Goal: Task Accomplishment & Management: Use online tool/utility

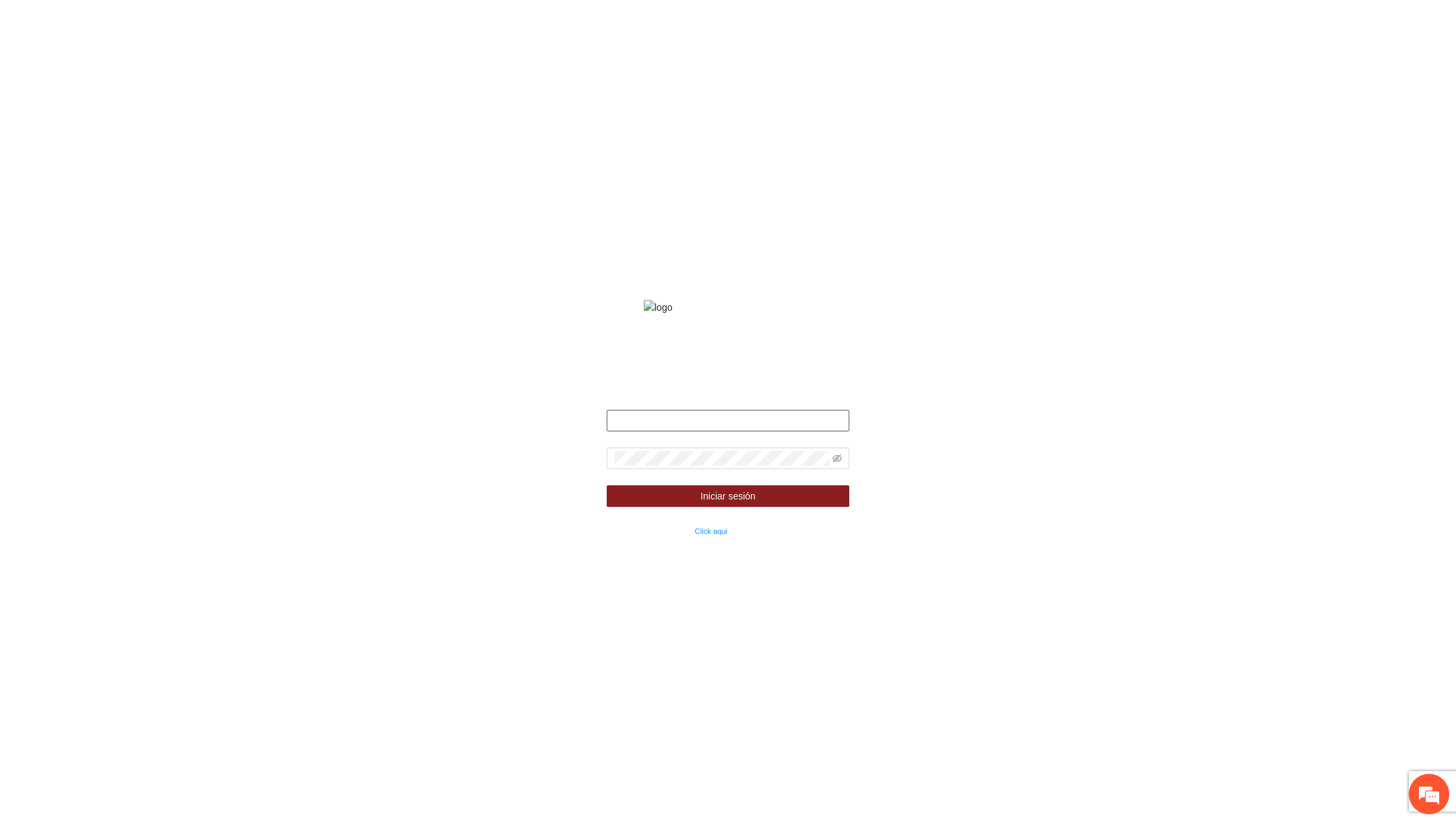
click at [681, 432] on input "text" at bounding box center [728, 420] width 243 height 21
click at [645, 432] on input "text" at bounding box center [728, 420] width 243 height 21
click at [685, 432] on input "**********" at bounding box center [728, 420] width 243 height 21
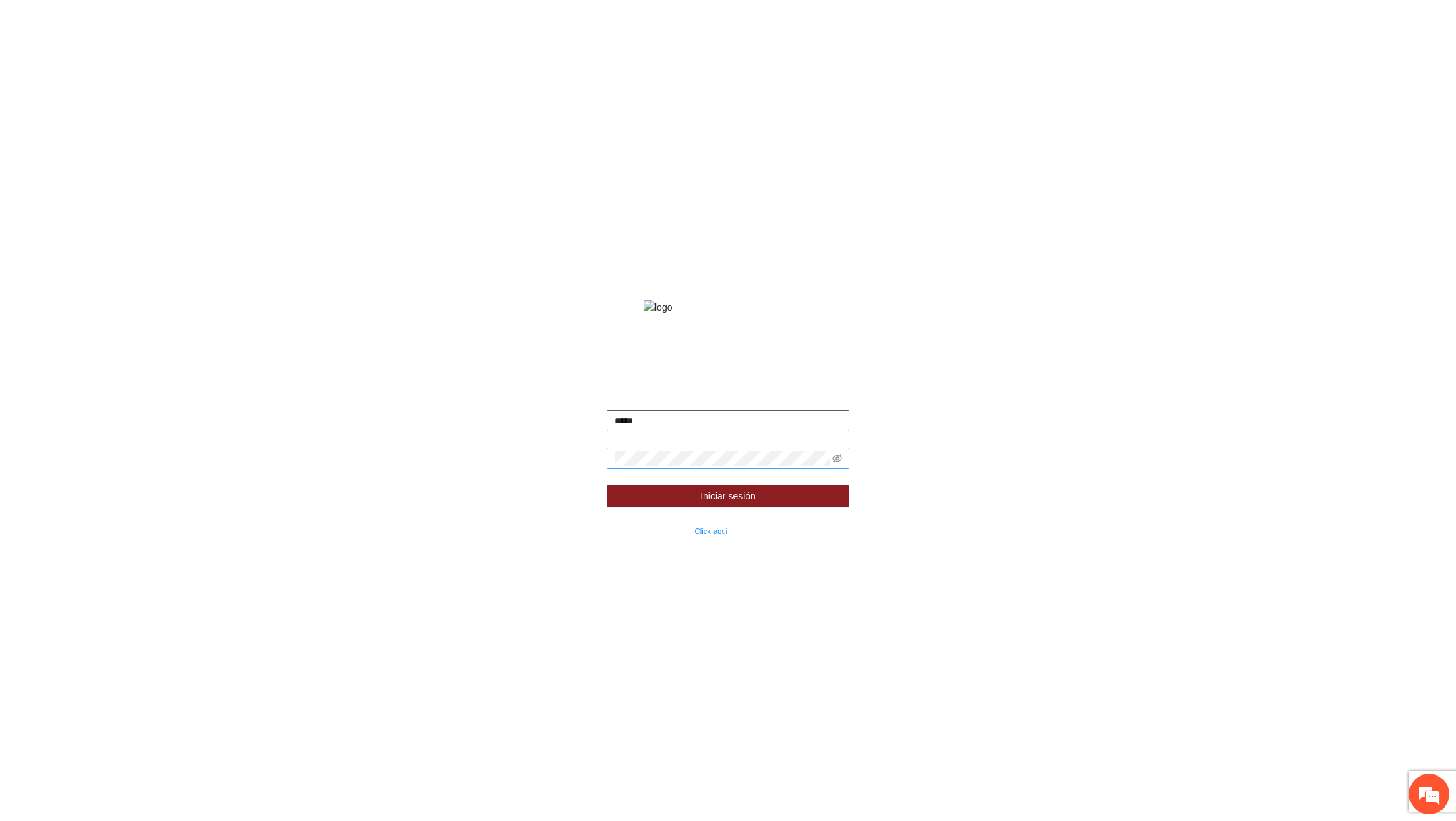
type input "**********"
click at [714, 487] on form "**********" at bounding box center [728, 474] width 243 height 128
click at [830, 468] on span at bounding box center [728, 458] width 243 height 21
click at [833, 463] on icon "eye-invisible" at bounding box center [837, 459] width 10 height 10
click at [791, 507] on button "Iniciar sesión" at bounding box center [728, 496] width 243 height 21
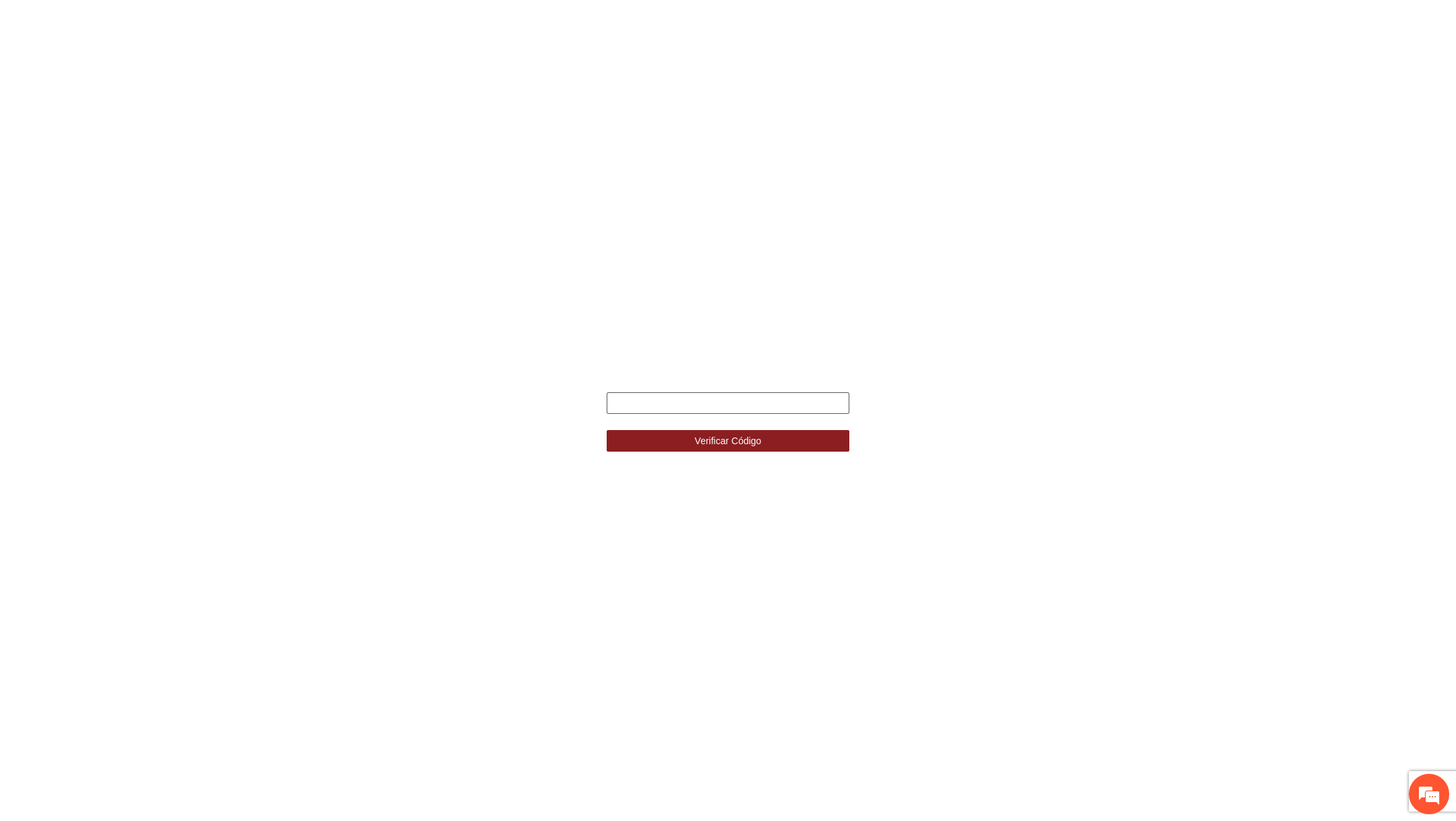
click at [709, 401] on input "text" at bounding box center [728, 403] width 243 height 21
paste input "******"
type input "******"
click at [607, 430] on button "Verificar Código" at bounding box center [728, 441] width 243 height 21
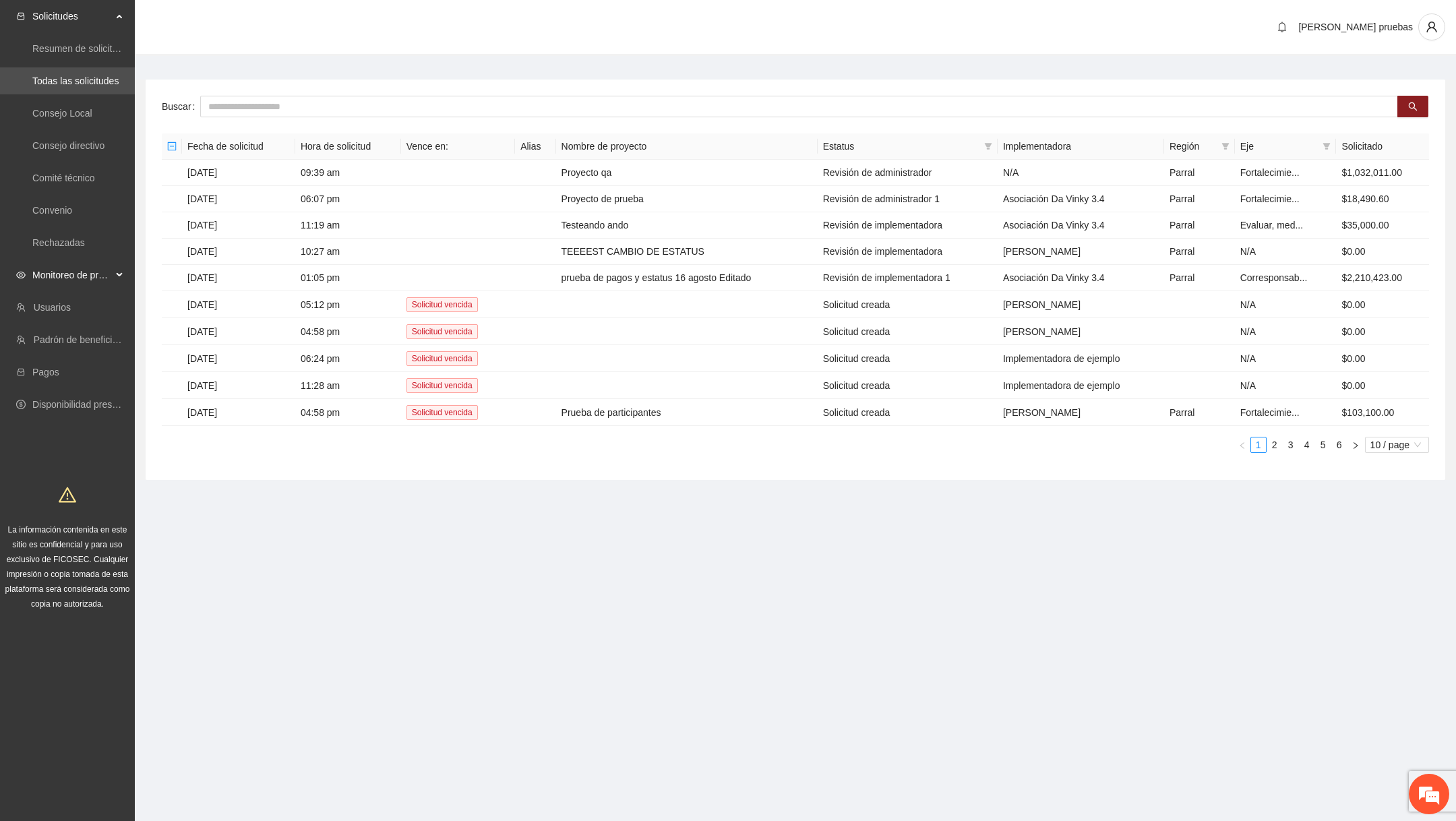
click at [95, 281] on span "Monitoreo de proyectos" at bounding box center [72, 275] width 80 height 27
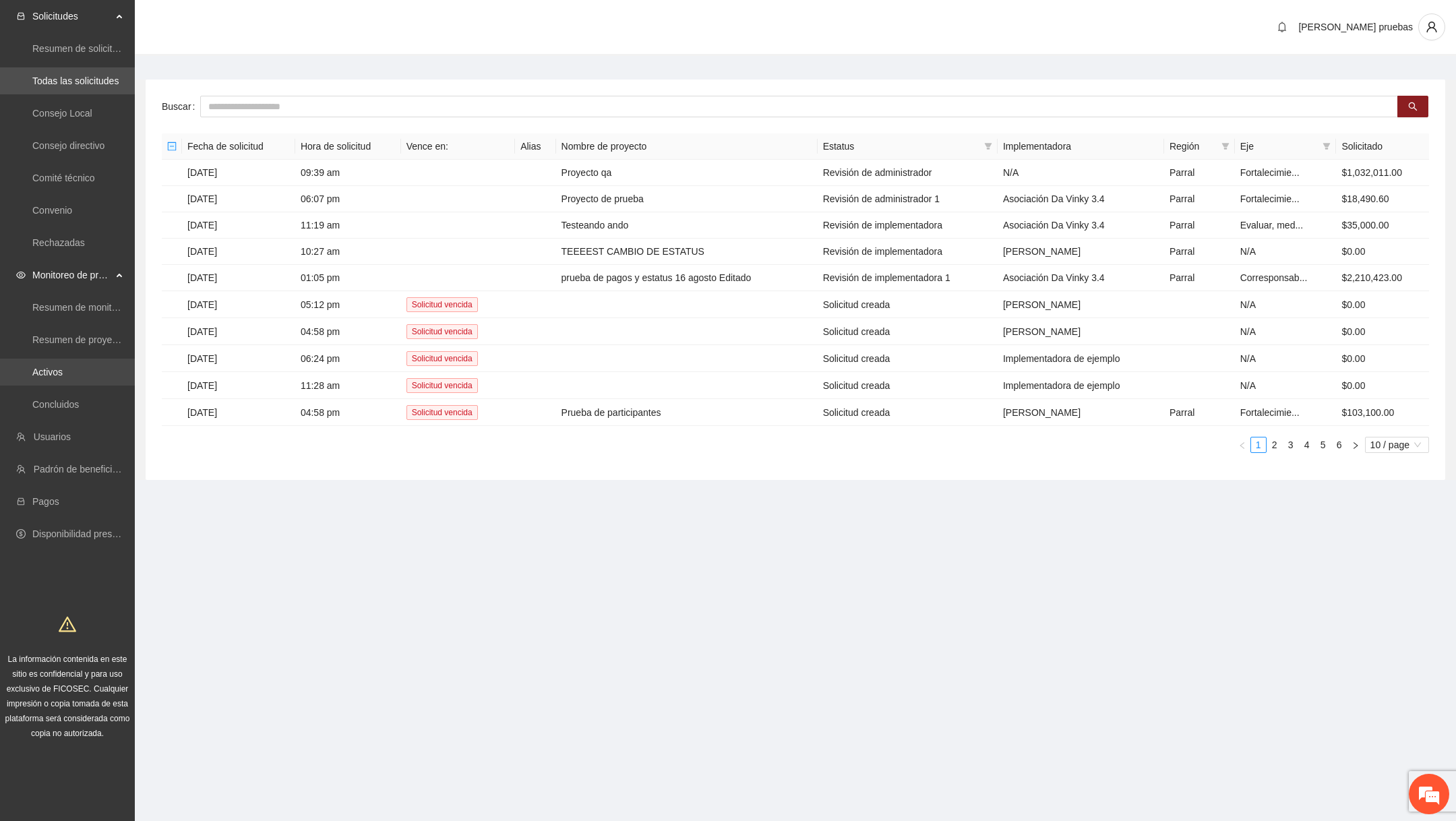
click at [62, 378] on link "Activos" at bounding box center [47, 372] width 30 height 11
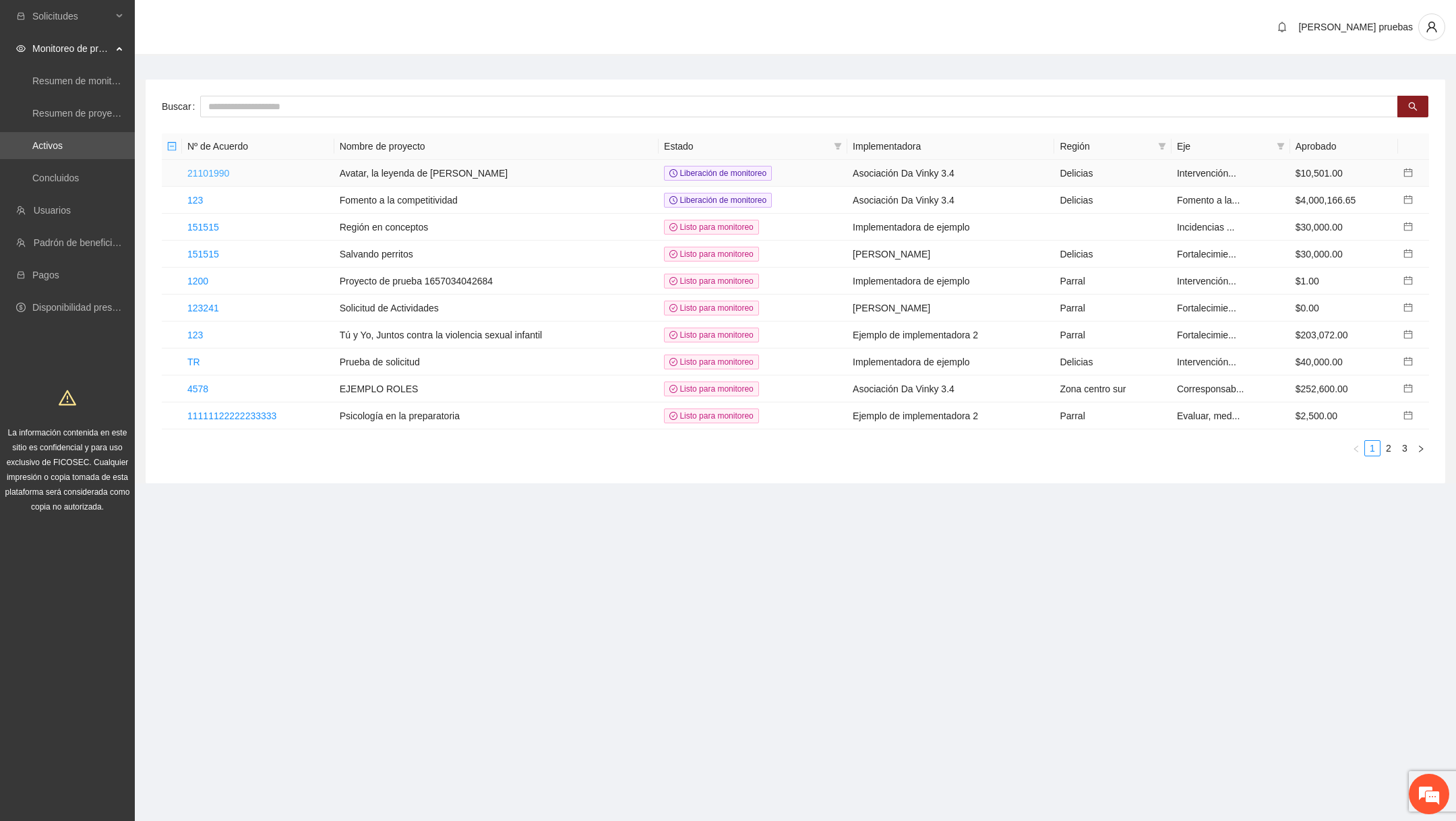
click at [224, 171] on link "21101990" at bounding box center [208, 174] width 42 height 11
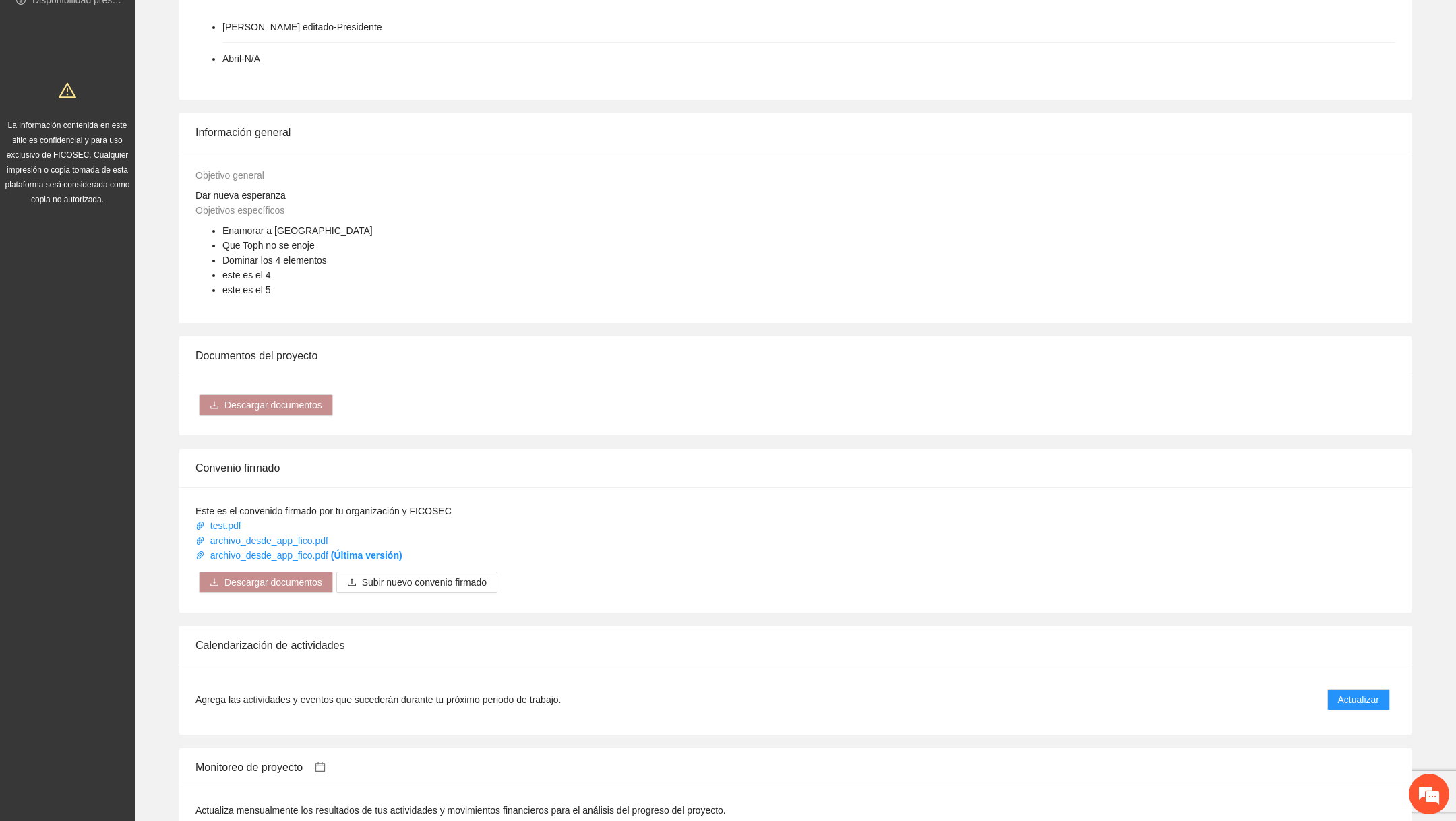
scroll to position [788, 0]
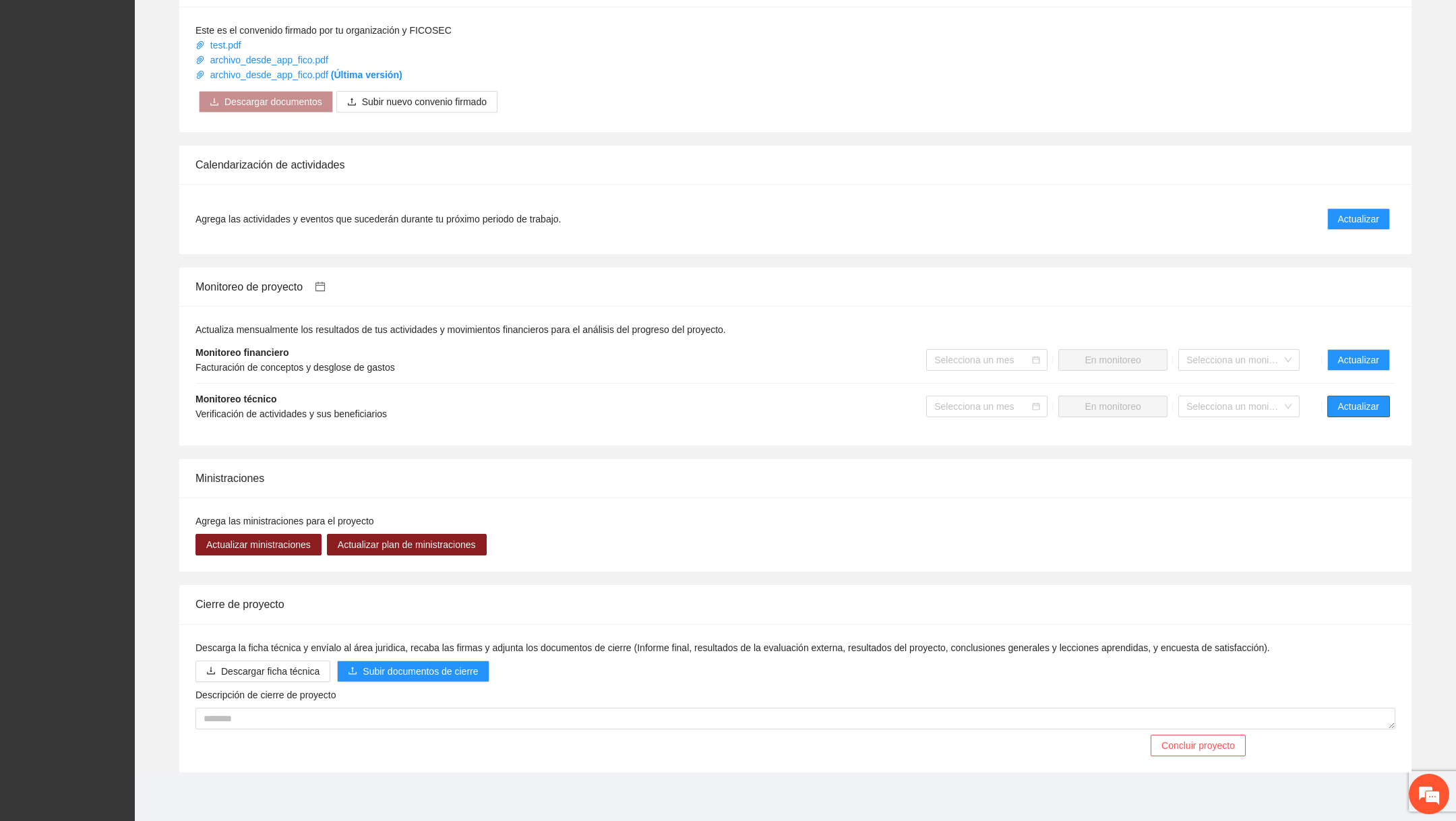
click at [1357, 405] on span "Actualizar" at bounding box center [1359, 407] width 41 height 15
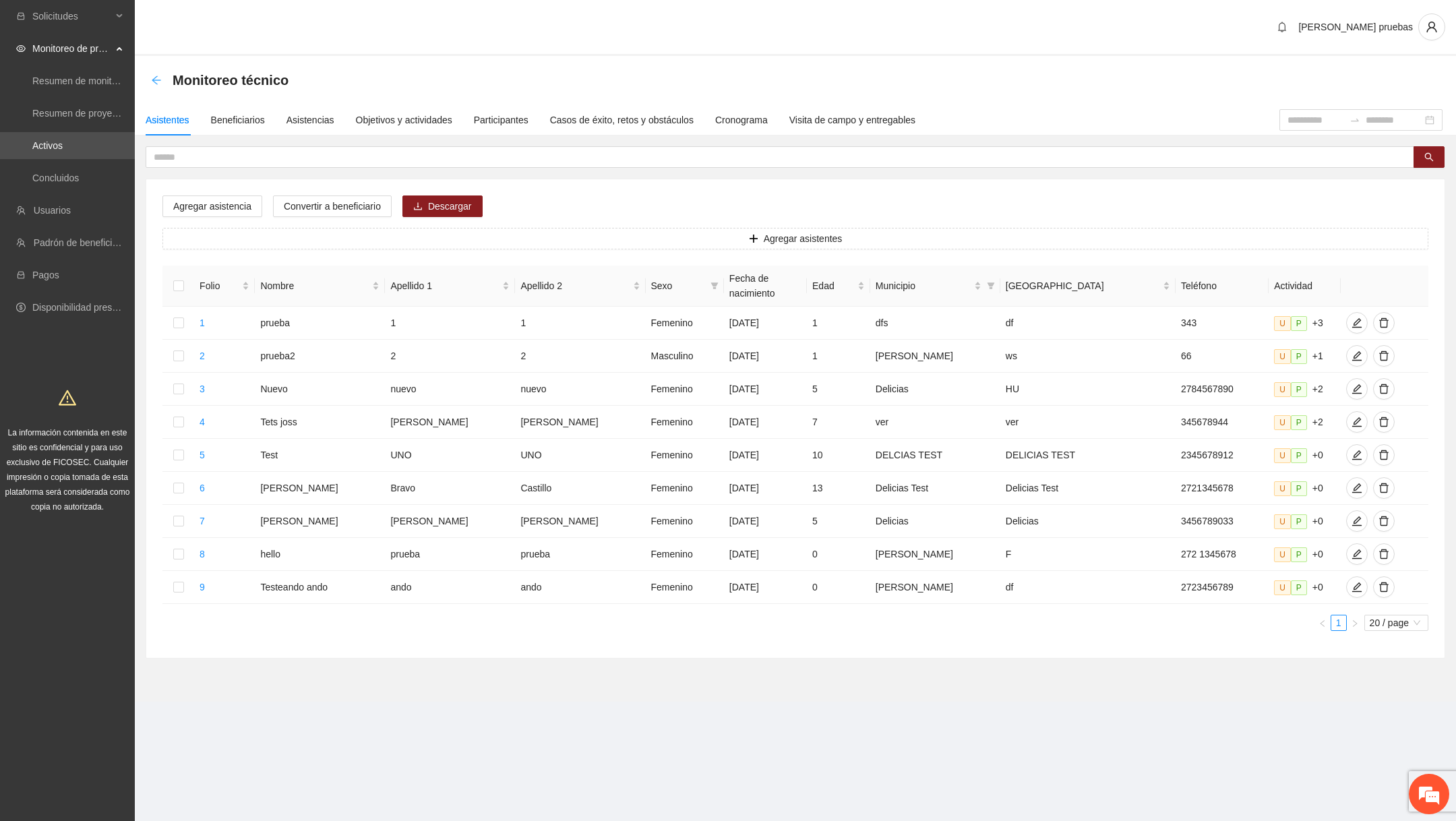
click at [156, 82] on icon "arrow-left" at bounding box center [156, 80] width 11 height 11
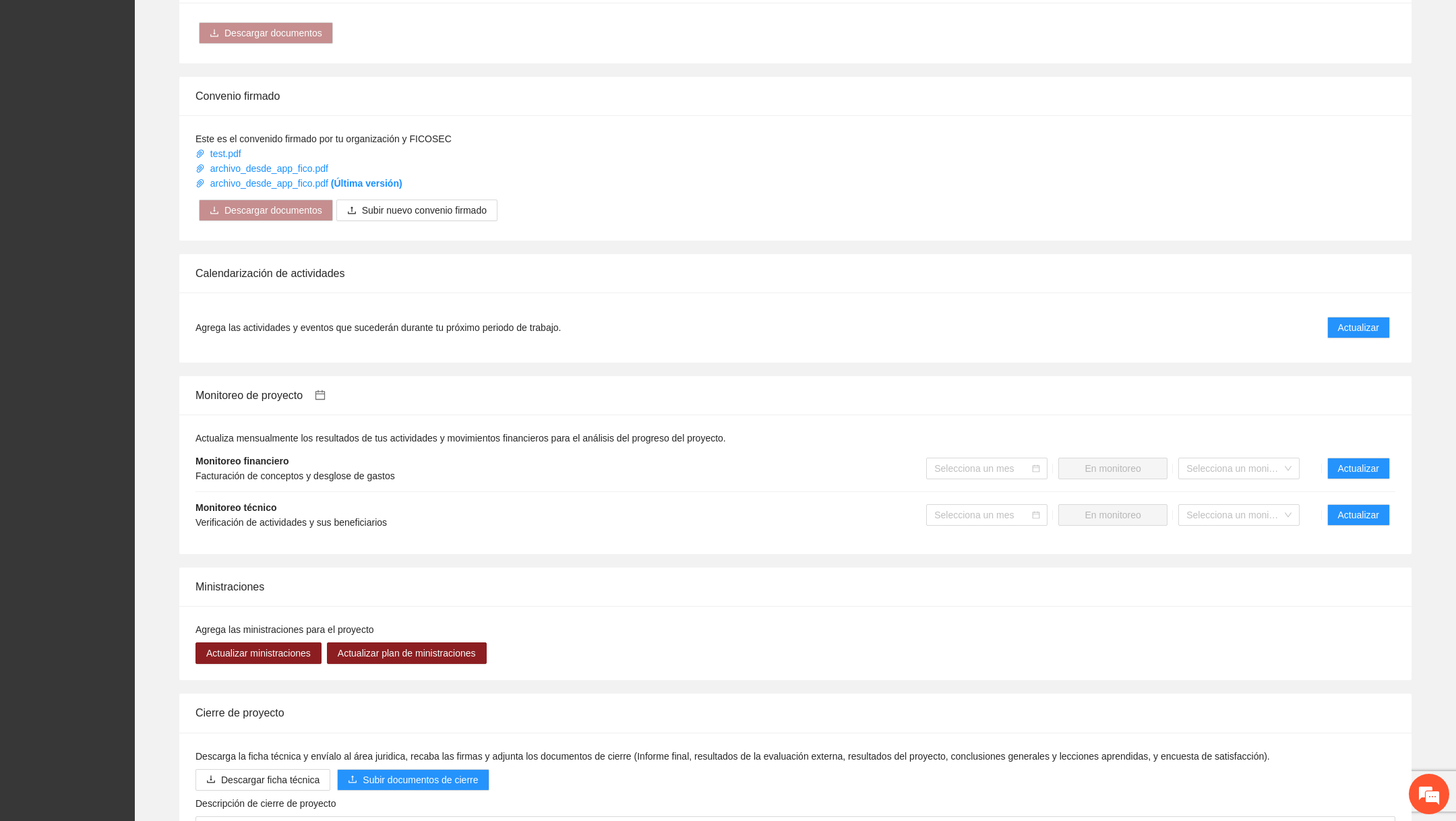
scroll to position [788, 0]
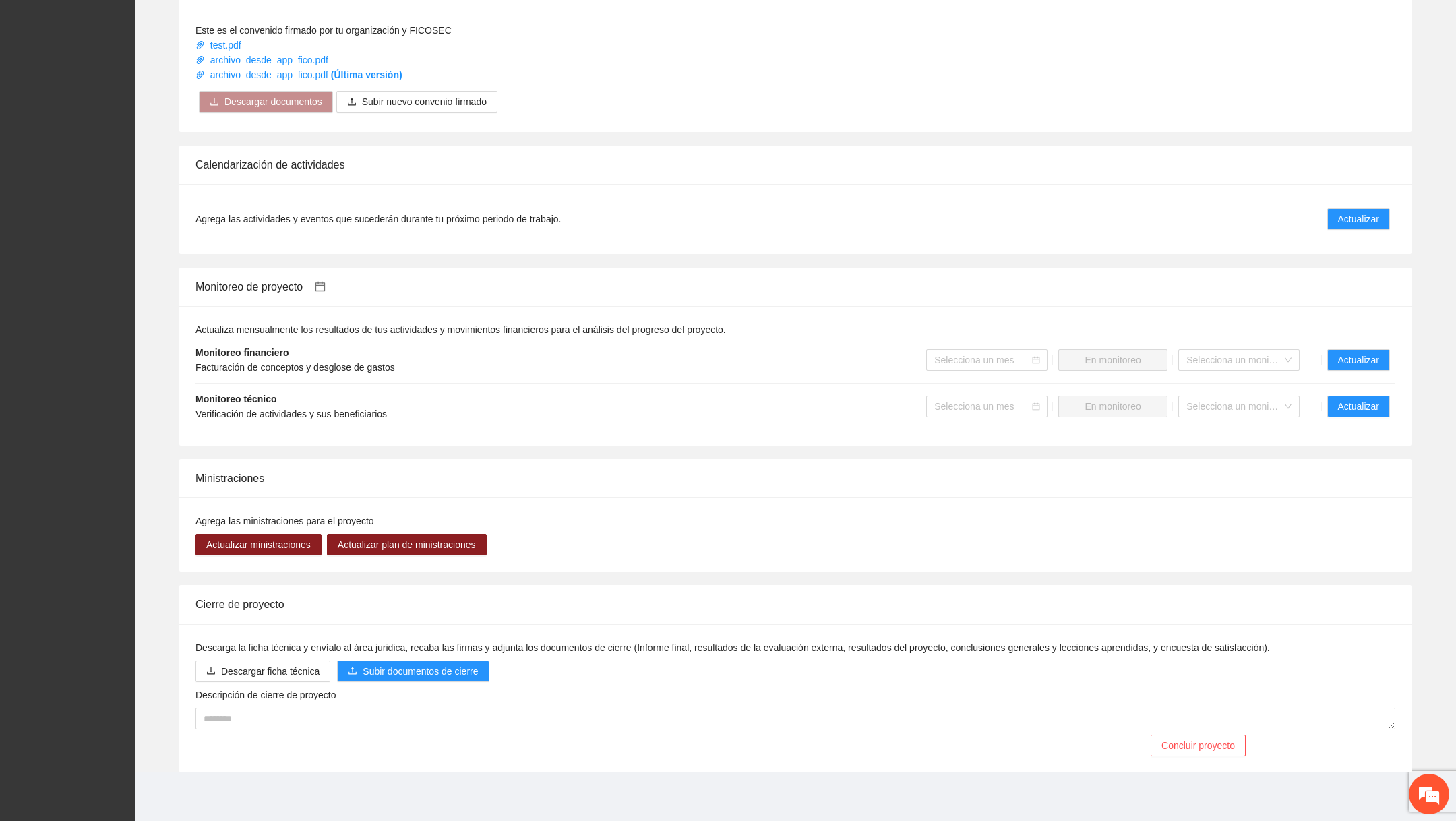
click at [1375, 345] on li "Monitoreo financiero Facturación de conceptos y desglose de gastos Selecciona u…" at bounding box center [795, 360] width 1199 height 47
click at [1371, 354] on span "Actualizar" at bounding box center [1359, 360] width 41 height 15
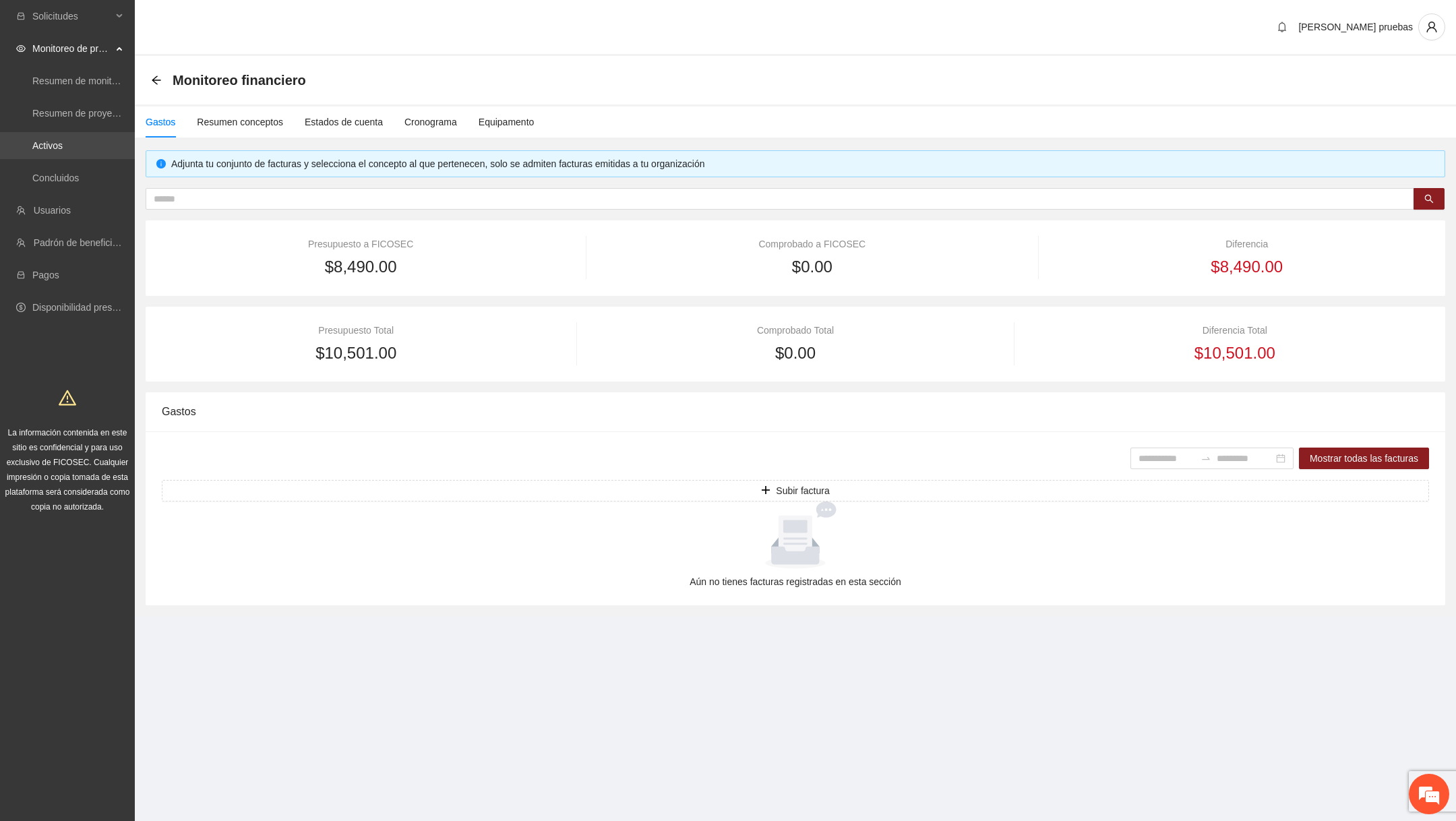
click at [62, 150] on link "Activos" at bounding box center [47, 146] width 30 height 11
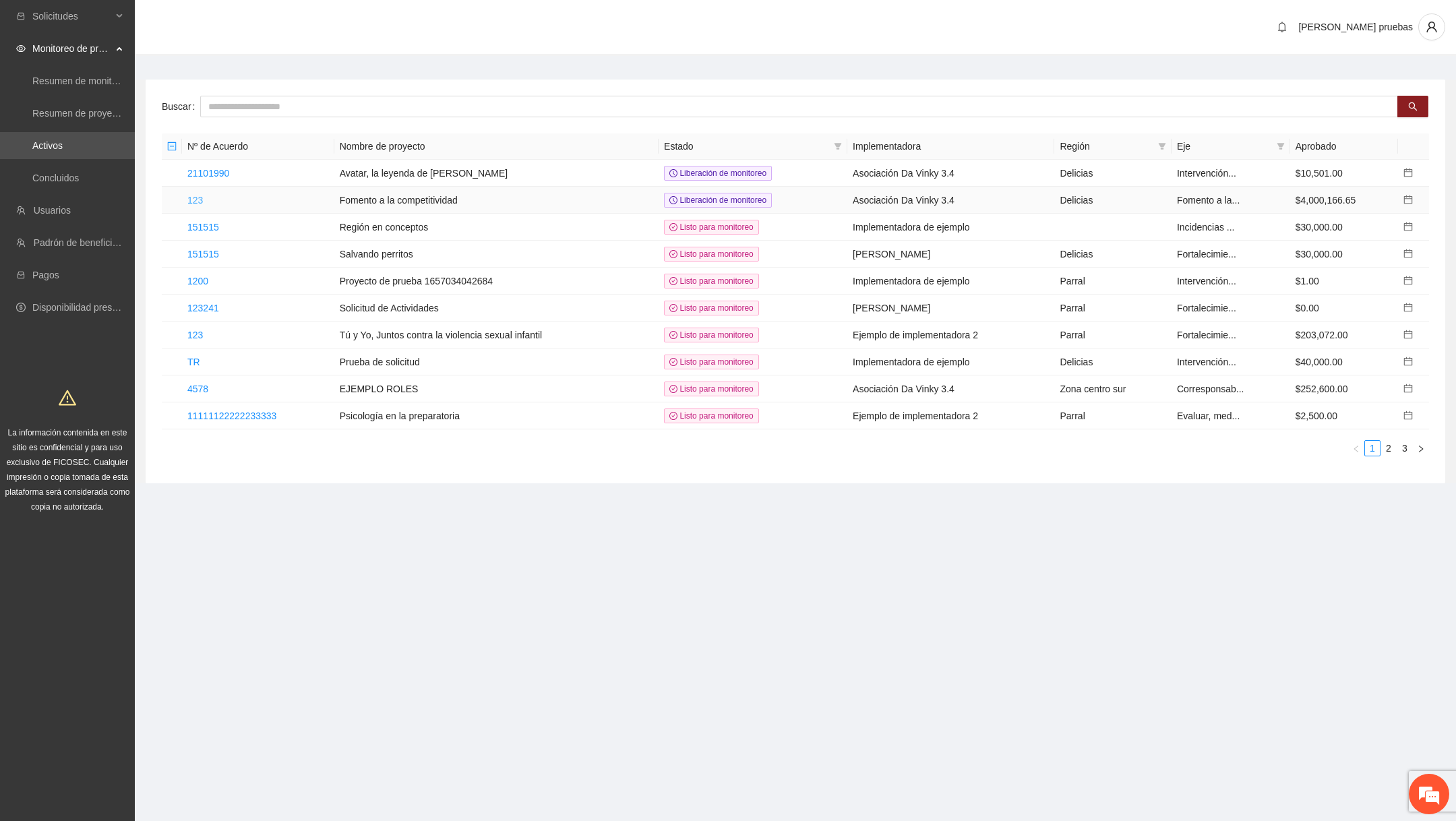
click at [198, 203] on link "123" at bounding box center [195, 200] width 16 height 11
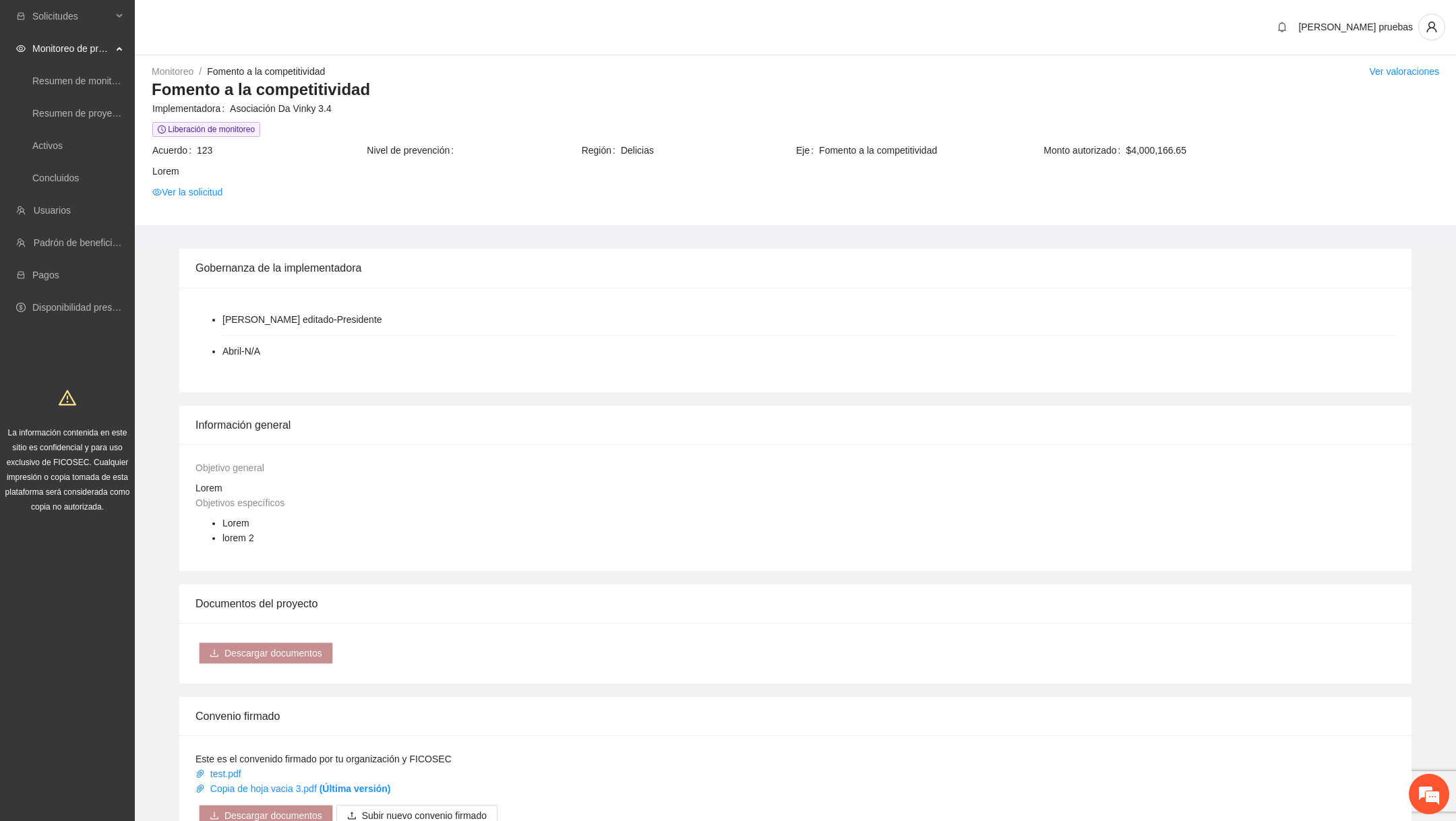
scroll to position [714, 0]
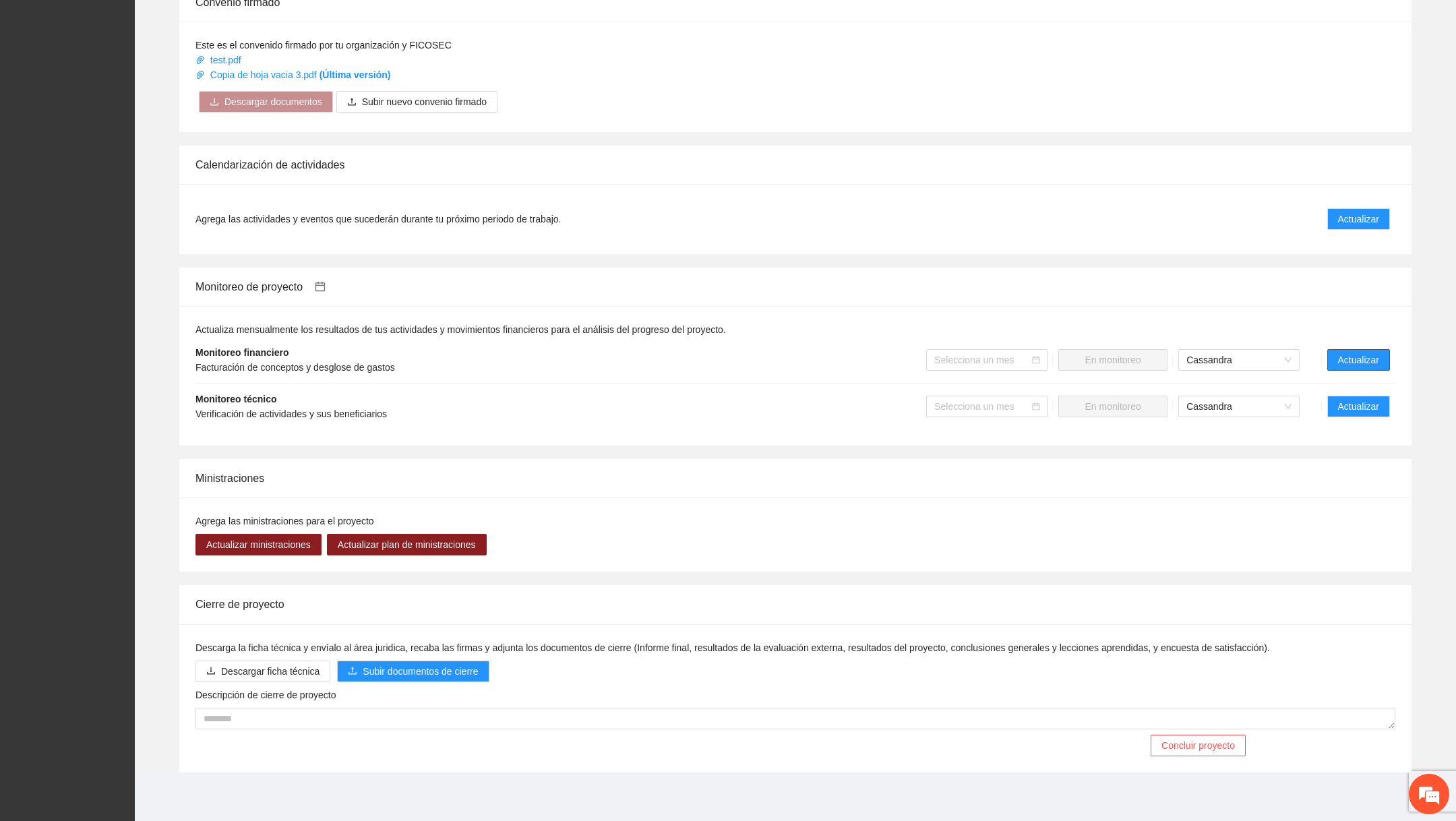
click at [1346, 360] on span "Actualizar" at bounding box center [1359, 360] width 41 height 15
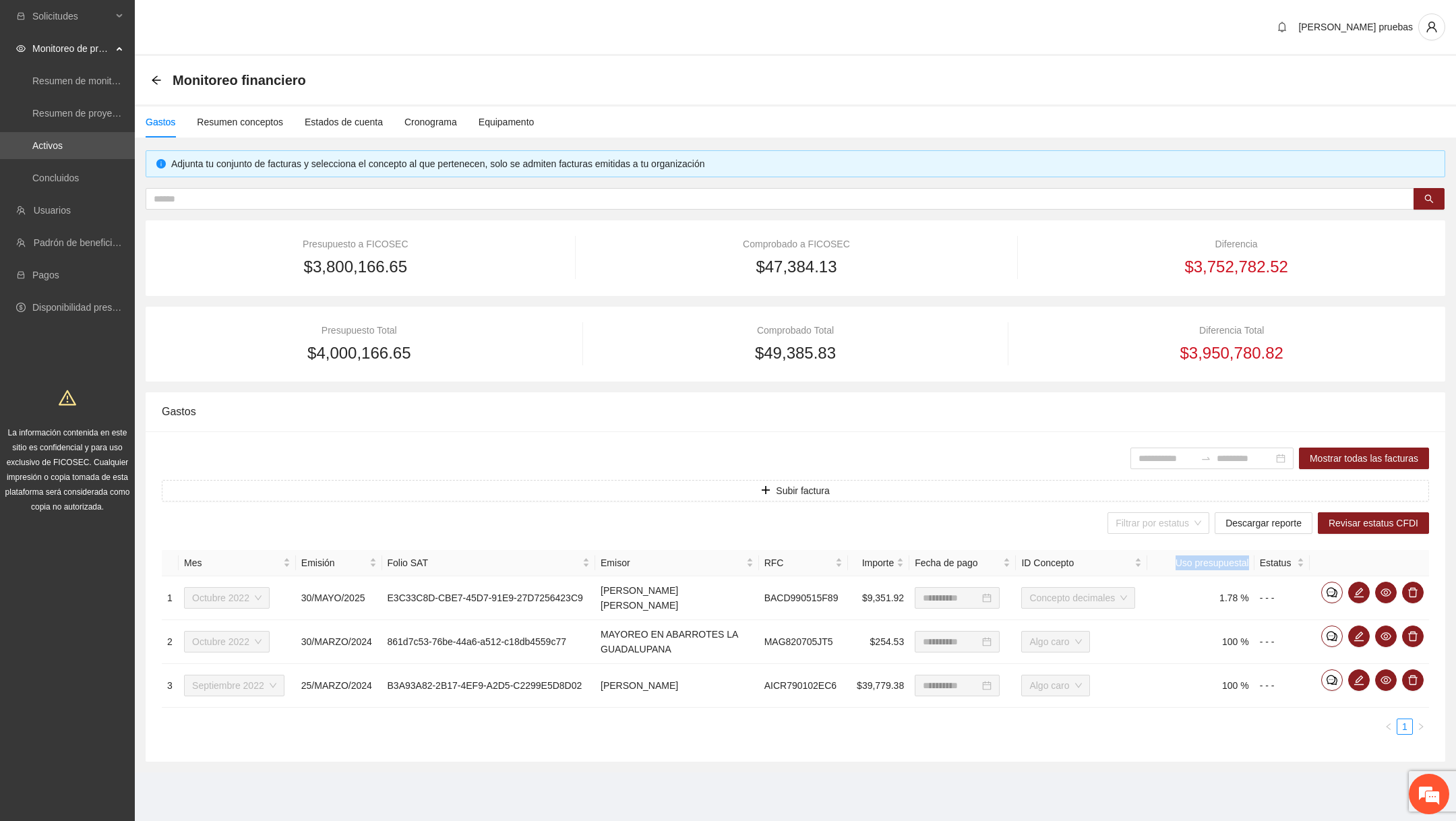
drag, startPoint x: 1168, startPoint y: 562, endPoint x: 1251, endPoint y: 563, distance: 83.0
click at [1251, 563] on th "Uso presupuestal" at bounding box center [1200, 564] width 106 height 26
copy th "Uso presupuestal"
click at [1203, 560] on th "Uso presupuestal" at bounding box center [1200, 564] width 106 height 26
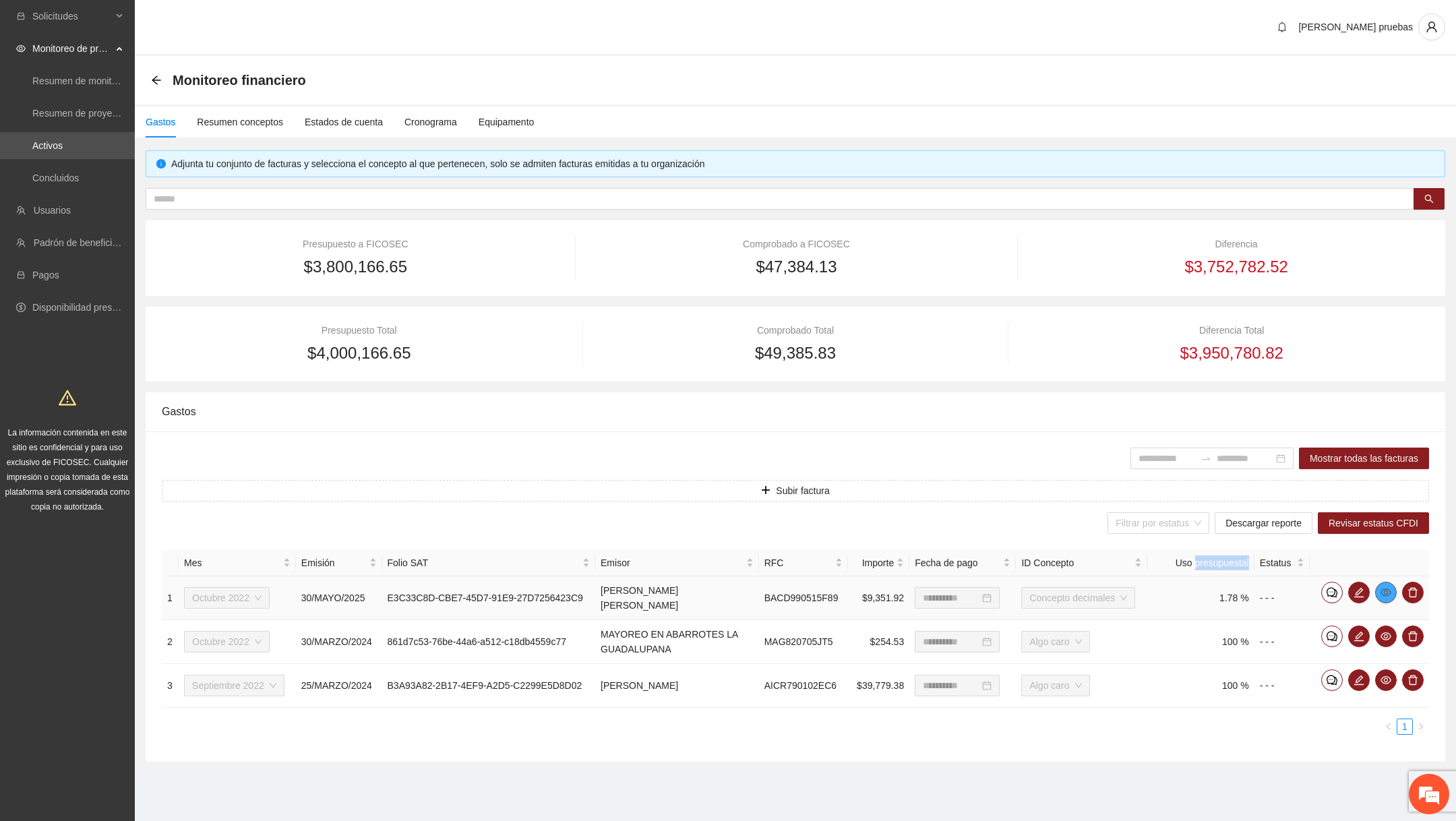
click at [1389, 594] on icon "eye" at bounding box center [1386, 593] width 11 height 11
click at [1199, 97] on div "Monitoreo financiero" at bounding box center [795, 80] width 1321 height 49
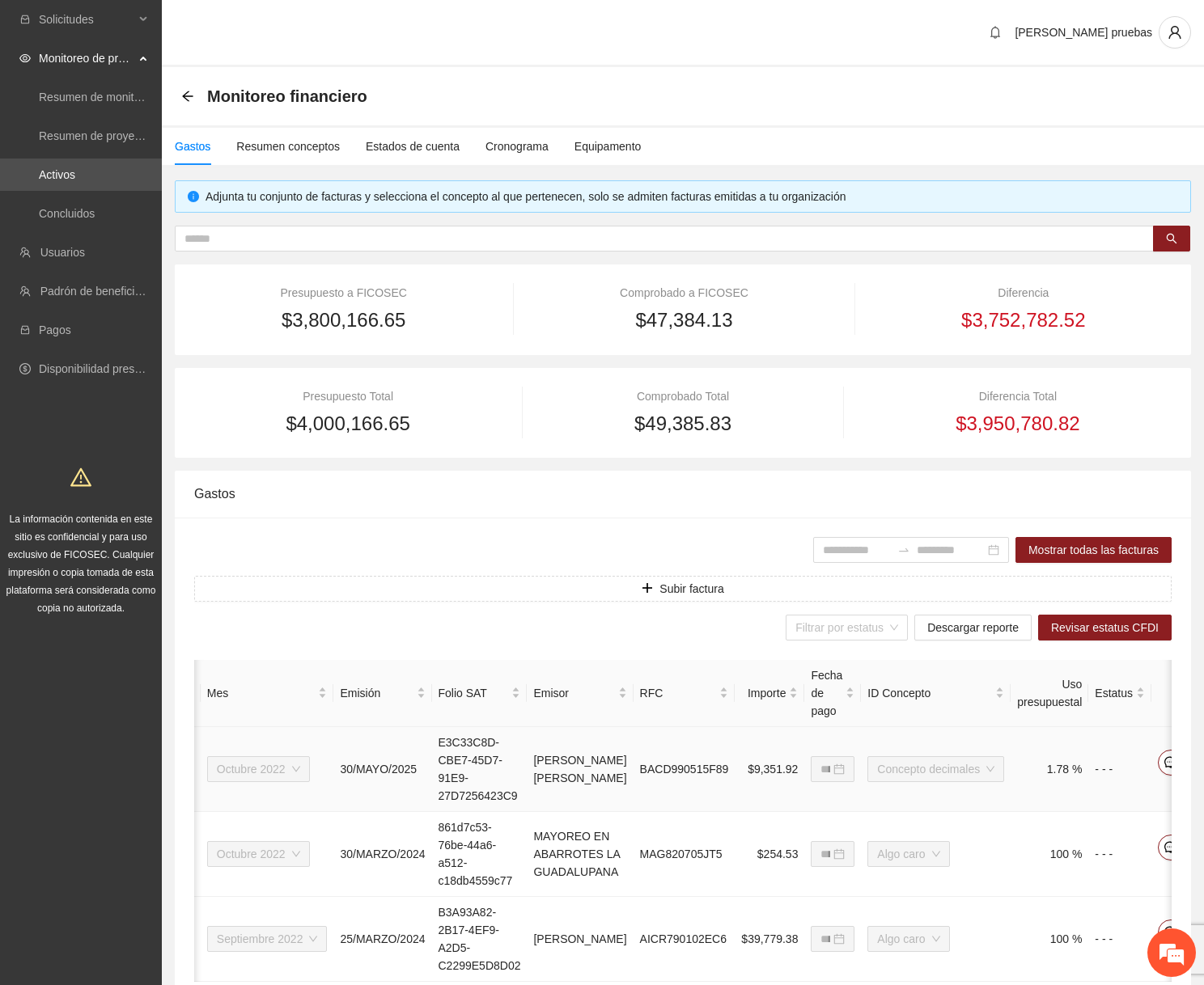
scroll to position [0, 153]
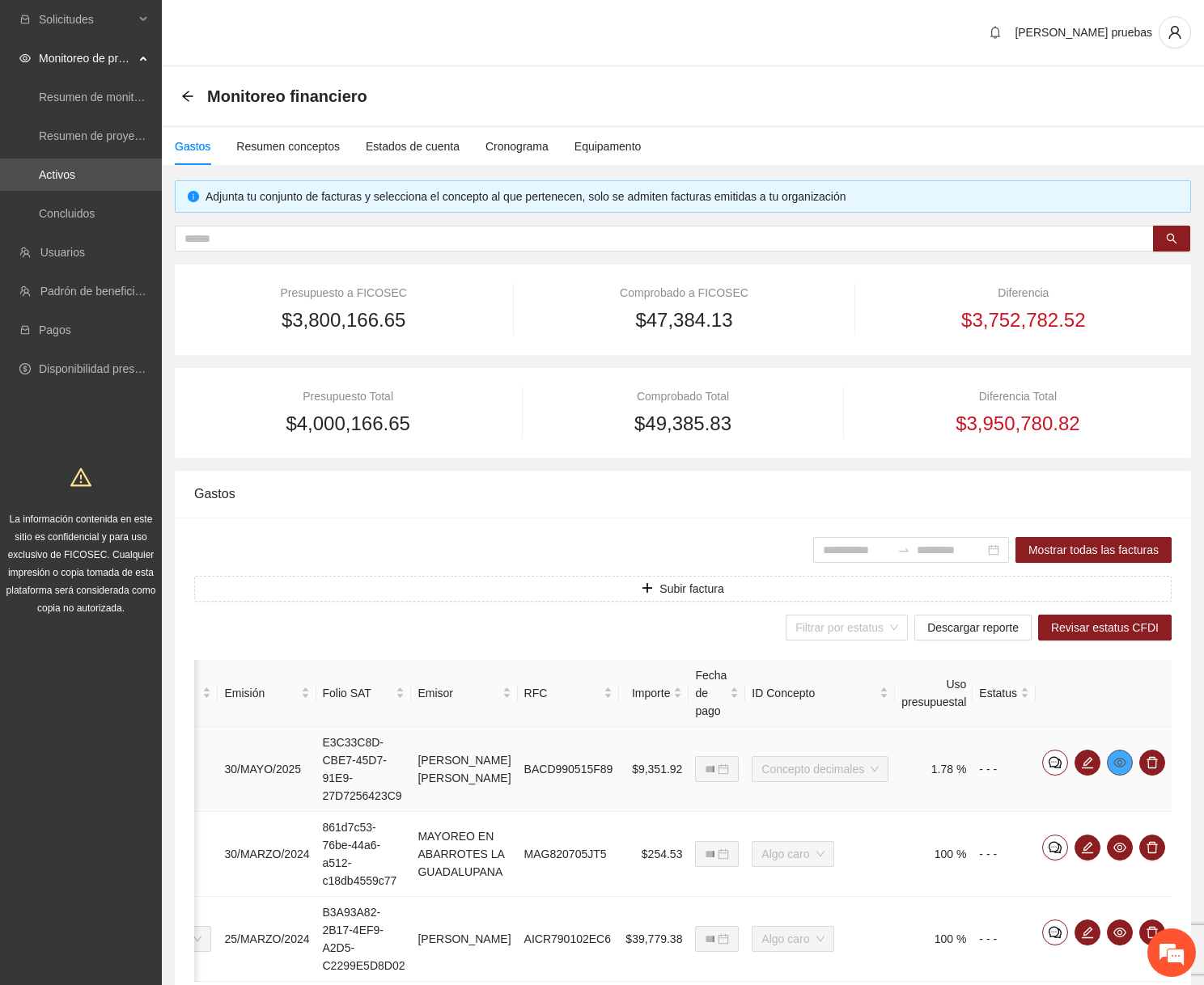
click at [1120, 760] on icon "eye" at bounding box center [1120, 763] width 13 height 13
click at [1115, 760] on icon "eye" at bounding box center [1120, 763] width 13 height 13
click at [968, 624] on span "Descargar reporte" at bounding box center [973, 628] width 91 height 18
click at [1118, 766] on icon "eye" at bounding box center [1120, 763] width 13 height 13
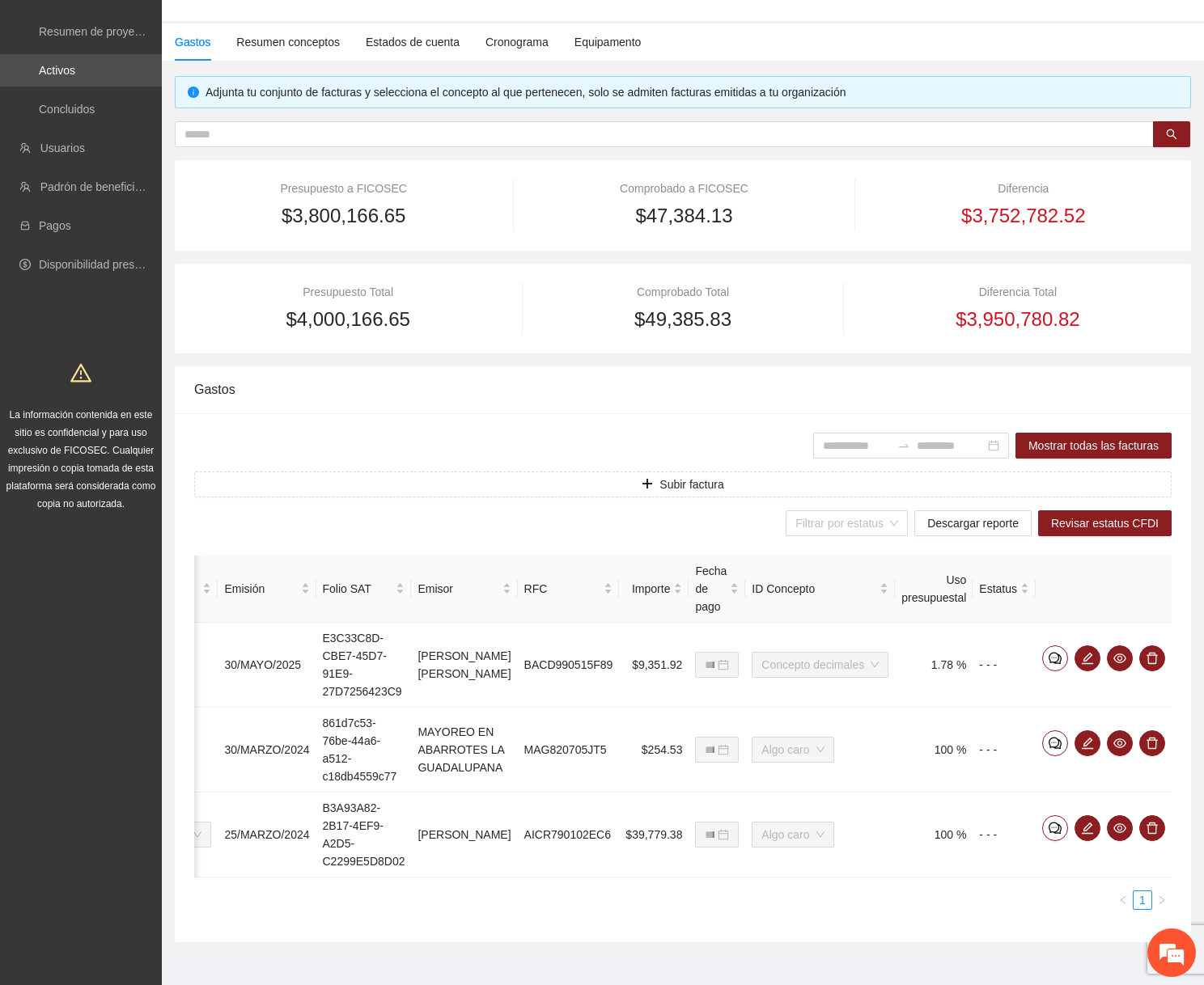
scroll to position [117, 0]
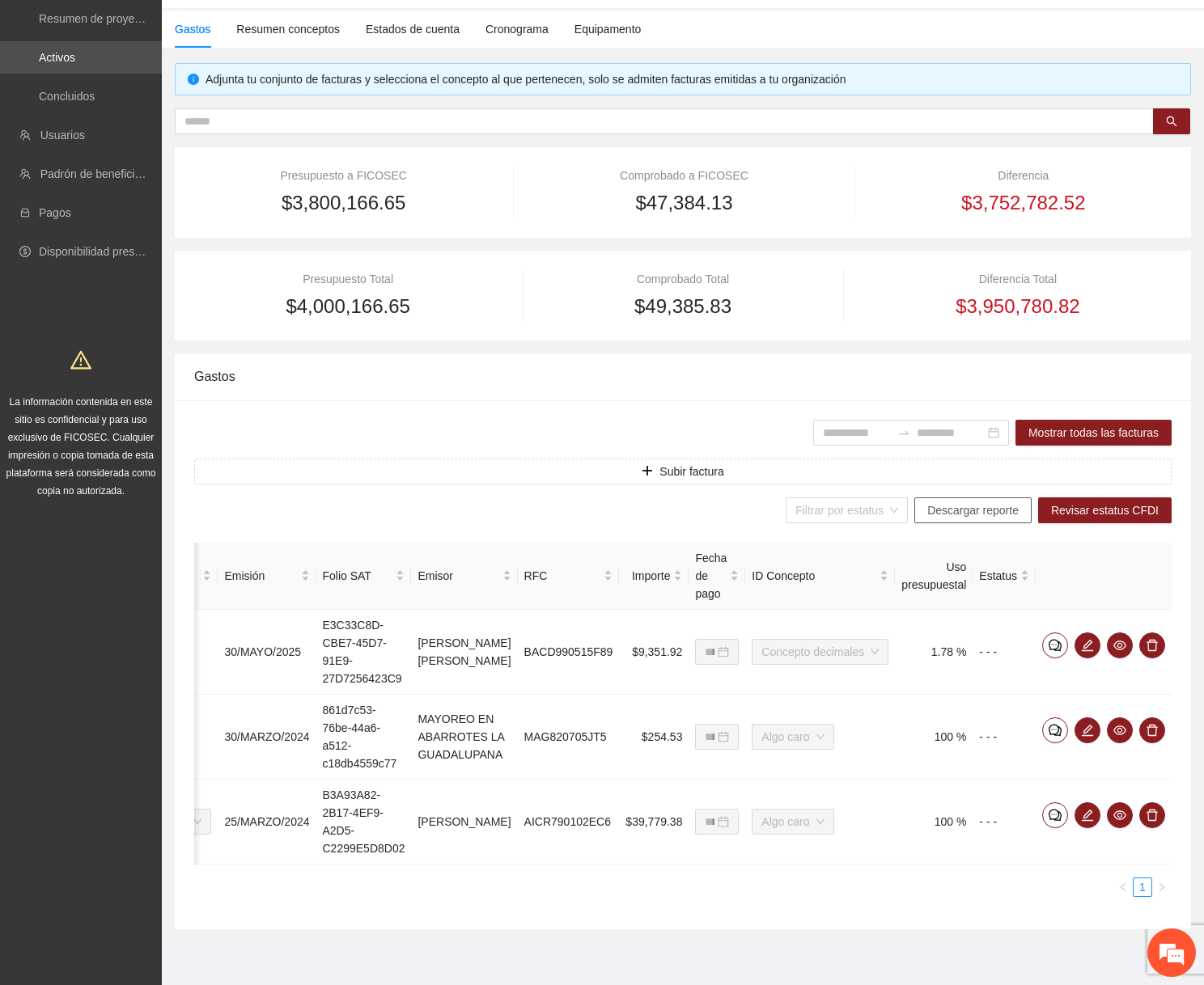
click at [969, 507] on span "Descargar reporte" at bounding box center [973, 511] width 91 height 18
click at [1121, 645] on icon "eye" at bounding box center [1120, 646] width 13 height 10
click at [1118, 643] on icon "eye" at bounding box center [1120, 646] width 13 height 13
click at [1110, 502] on span "Revisar estatus CFDI" at bounding box center [1104, 511] width 108 height 18
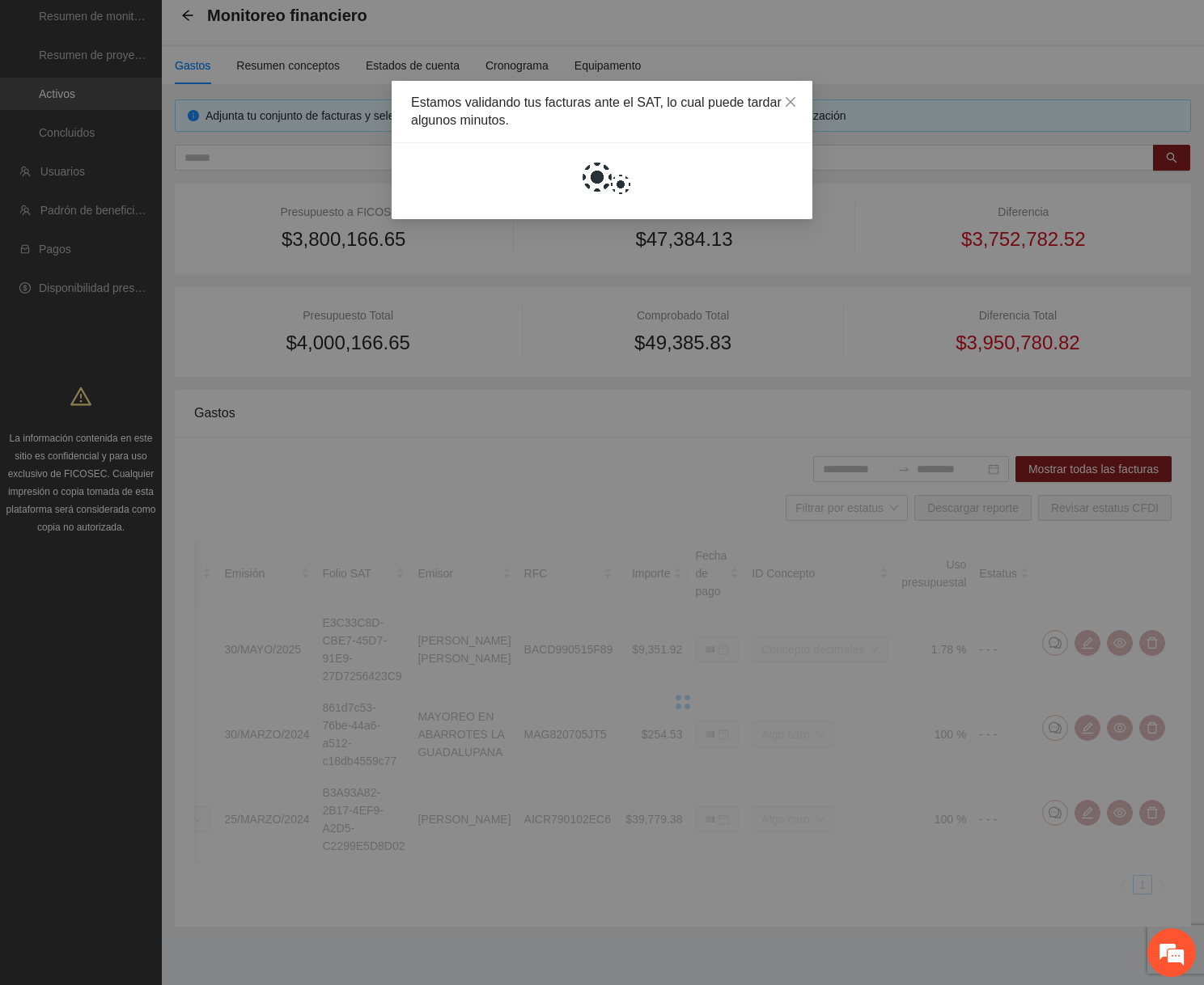
scroll to position [78, 0]
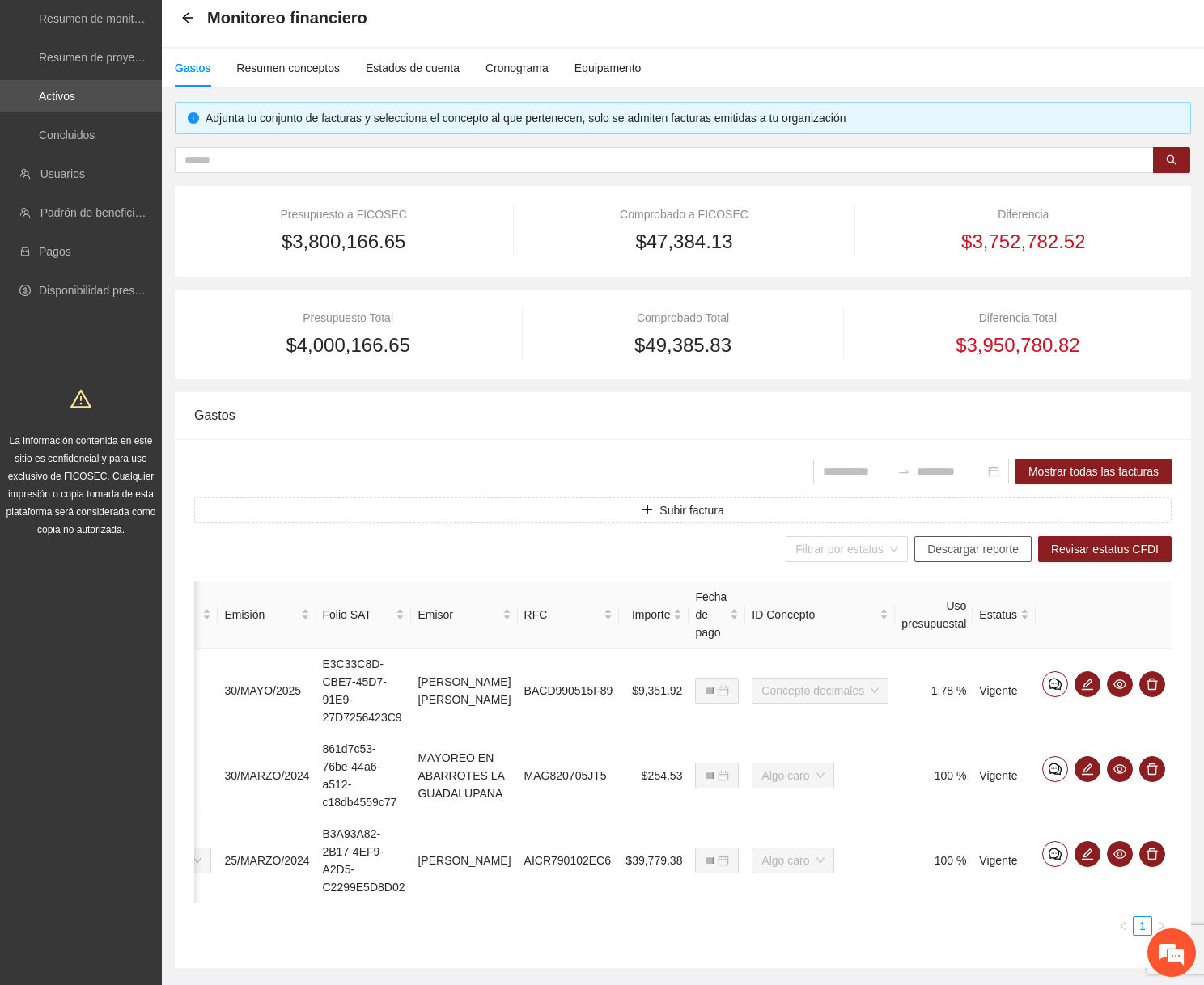
click at [949, 547] on span "Descargar reporte" at bounding box center [973, 549] width 91 height 18
